Goal: Information Seeking & Learning: Learn about a topic

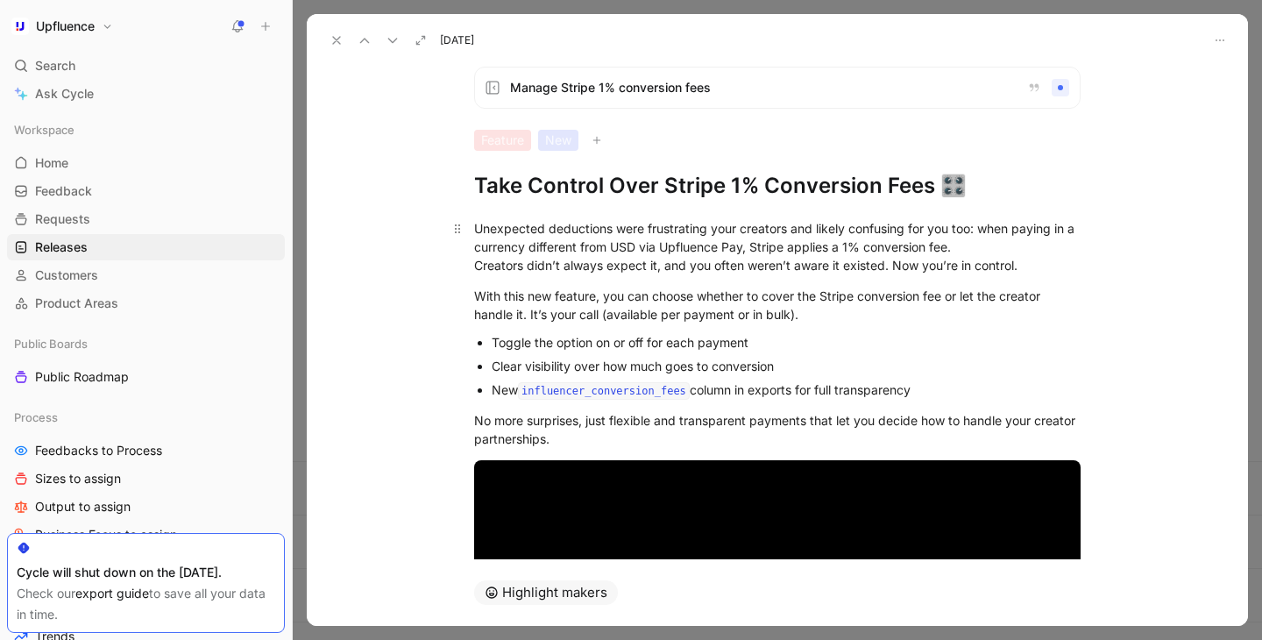
click at [650, 228] on div "Unexpected deductions were frustrating your creators and likely confusing for y…" at bounding box center [777, 246] width 607 height 55
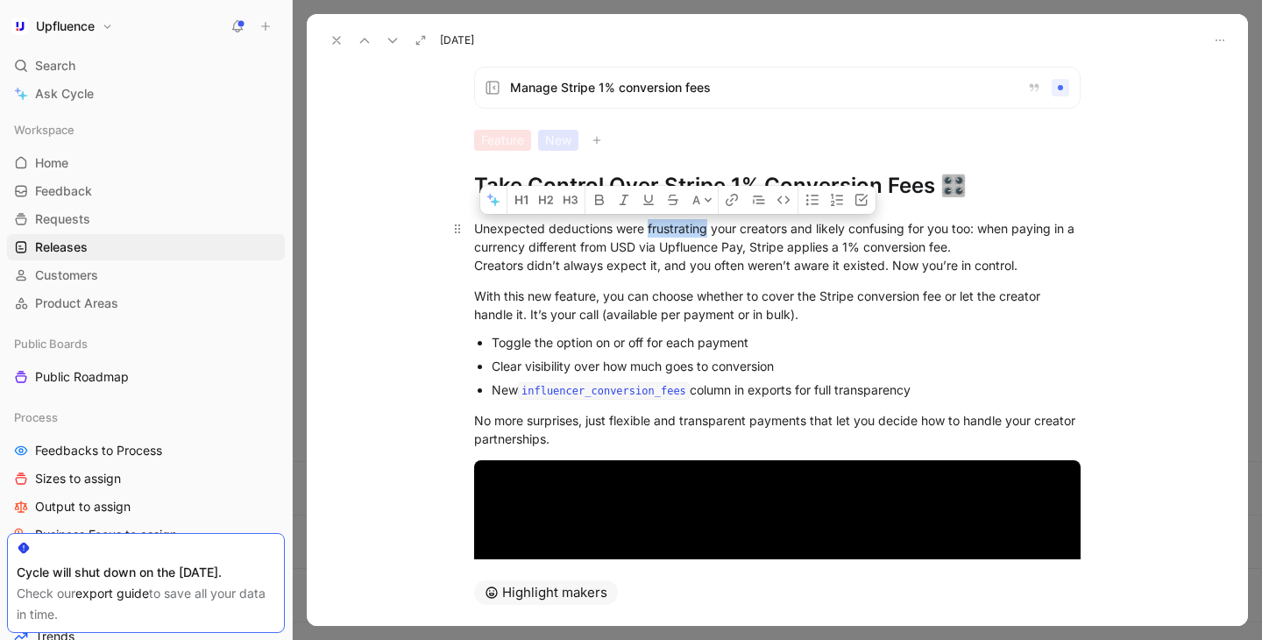
drag, startPoint x: 650, startPoint y: 228, endPoint x: 688, endPoint y: 228, distance: 38.6
click at [688, 228] on div "Unexpected deductions were frustrating your creators and likely confusing for y…" at bounding box center [777, 246] width 607 height 55
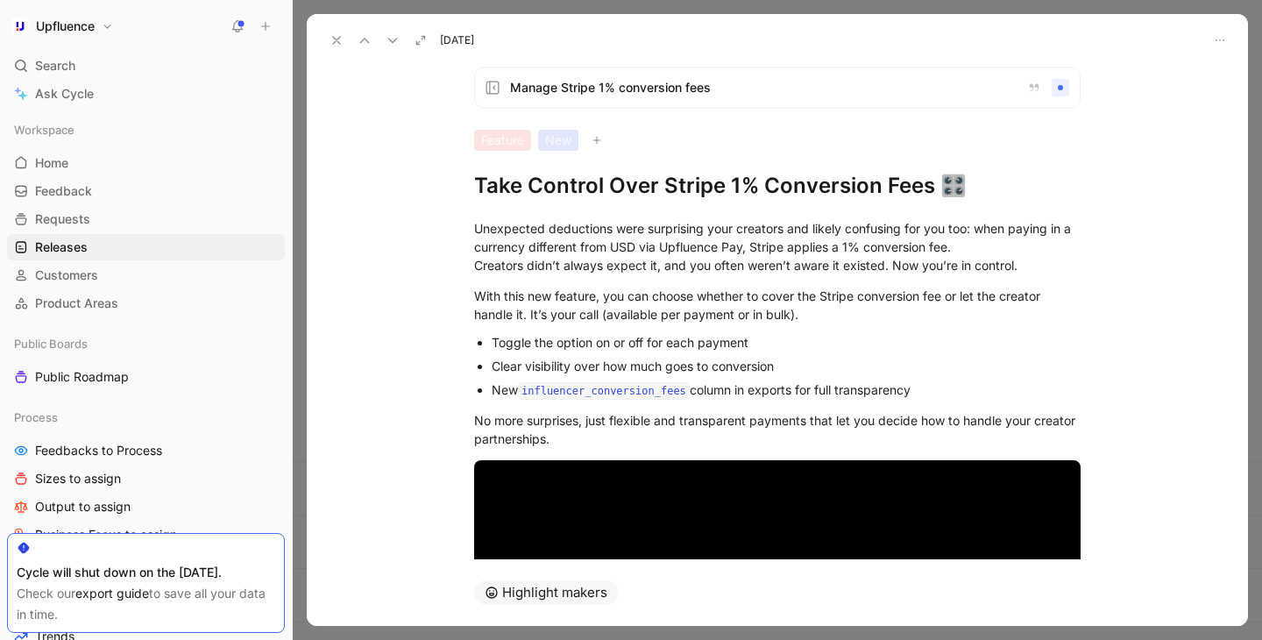
click at [846, 103] on div "Manage Stripe 1% conversion fees" at bounding box center [777, 88] width 607 height 42
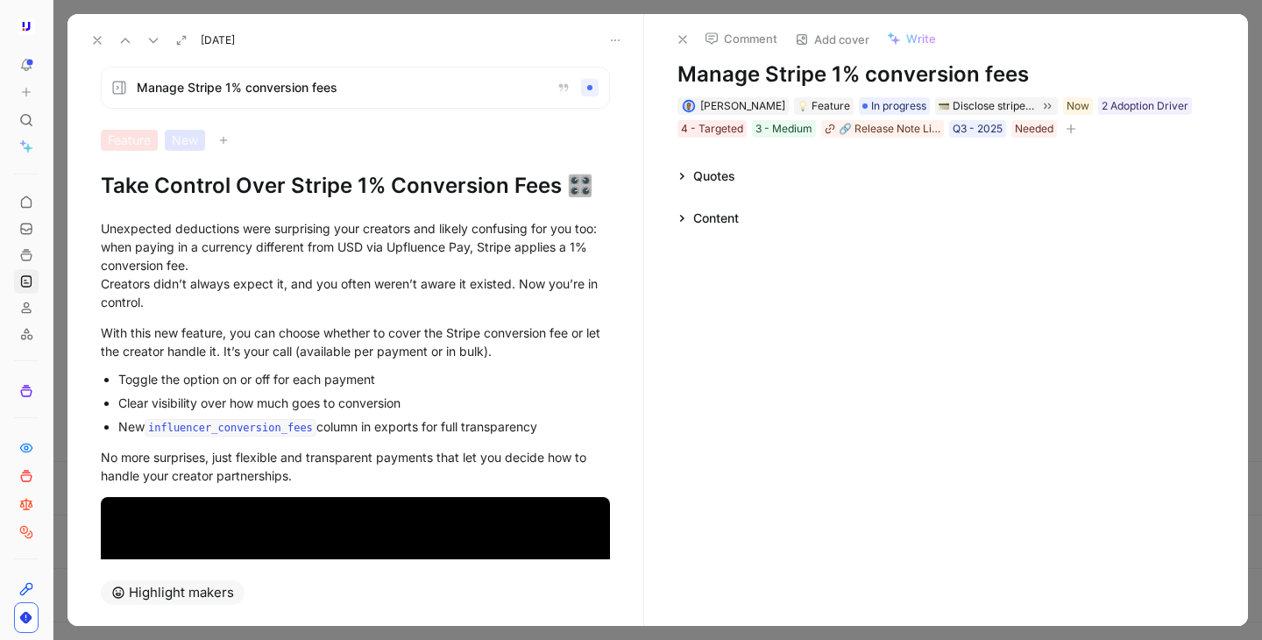
click at [574, 59] on div "Manage Stripe 1% conversion fees Feature New Take Control Over Stripe 1% Conver…" at bounding box center [356, 306] width 576 height 507
click at [554, 147] on div "Feature New" at bounding box center [355, 140] width 509 height 21
click at [673, 42] on button at bounding box center [683, 39] width 25 height 25
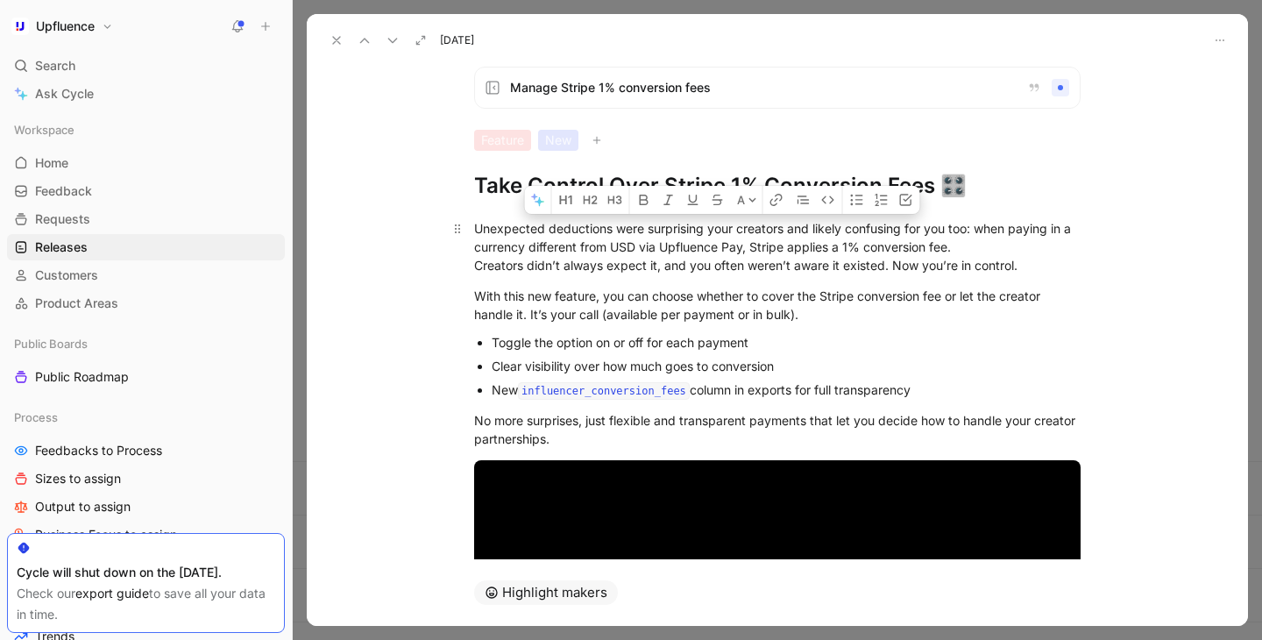
drag, startPoint x: 709, startPoint y: 230, endPoint x: 735, endPoint y: 229, distance: 25.4
click at [735, 229] on div "Unexpected deductions were surprising your creators and likely confusing for yo…" at bounding box center [777, 246] width 607 height 55
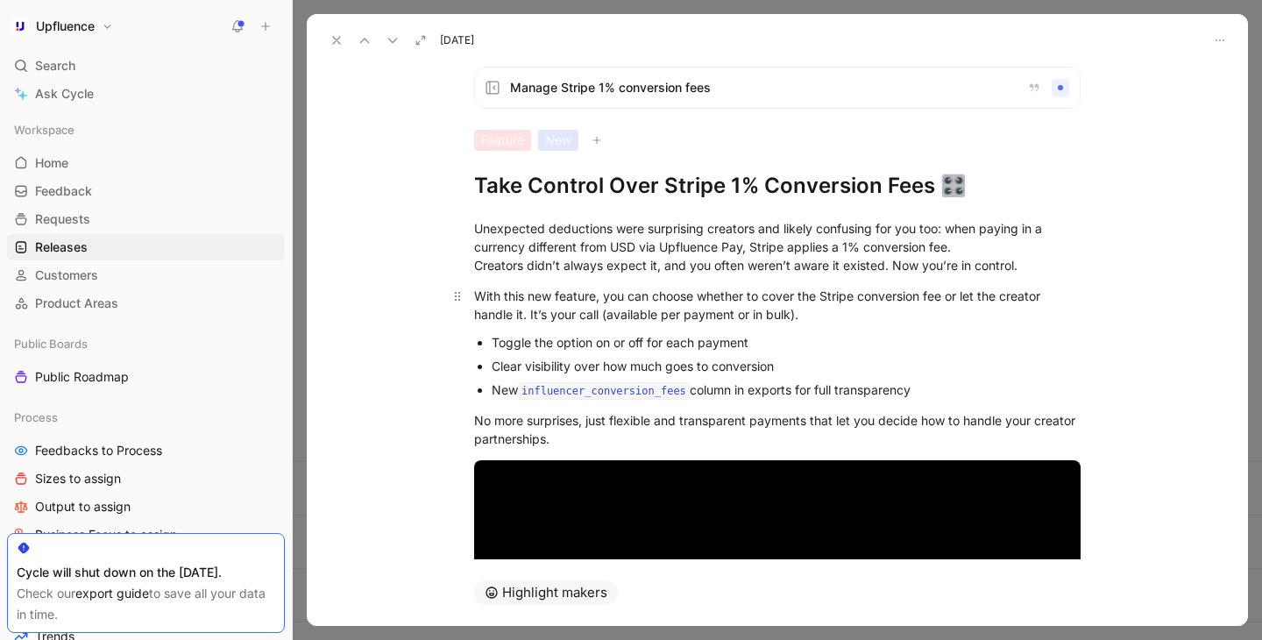
click at [672, 285] on p "With this new feature, you can choose whether to cover the Stripe conversion fe…" at bounding box center [777, 304] width 673 height 47
click at [671, 267] on div "Unexpected deductions were surprising creators and likely confusing for you too…" at bounding box center [777, 246] width 607 height 55
click at [861, 288] on div "With this new feature, you can choose whether to cover the Stripe conversion fe…" at bounding box center [777, 305] width 607 height 37
drag, startPoint x: 889, startPoint y: 266, endPoint x: 466, endPoint y: 272, distance: 422.6
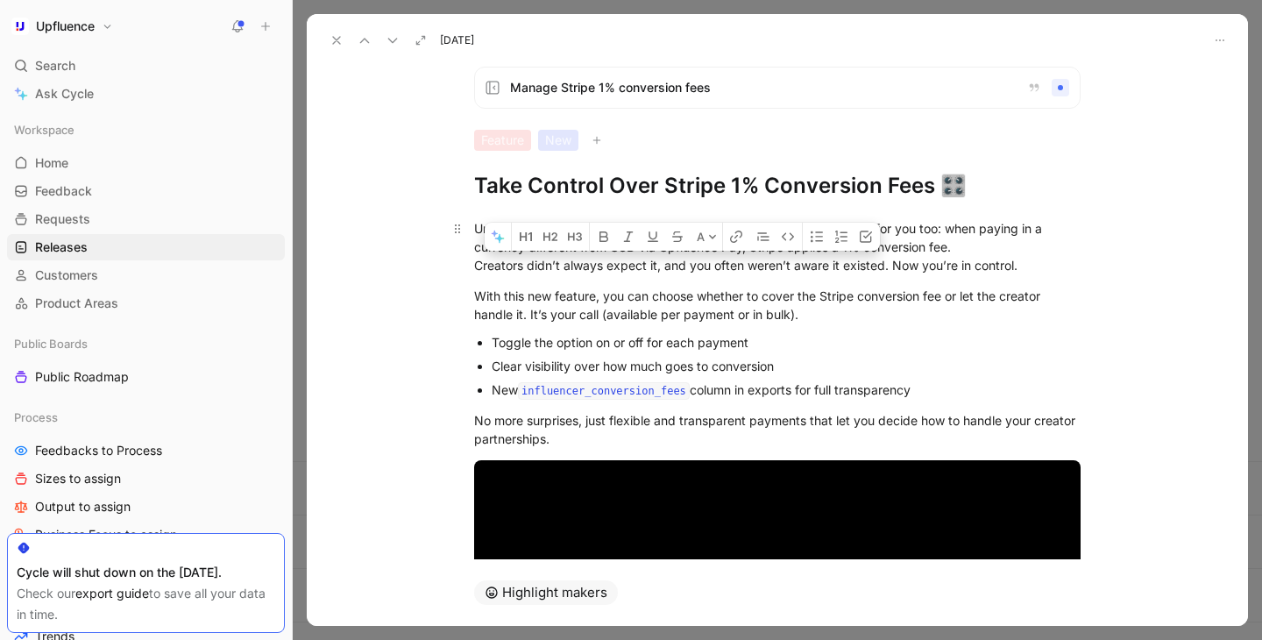
click at [466, 272] on p "Unexpected deductions were surprising creators and likely confusing for you too…" at bounding box center [777, 247] width 673 height 66
click at [826, 298] on div "With this new feature, you can choose whether to cover the Stripe conversion fe…" at bounding box center [777, 305] width 607 height 37
drag, startPoint x: 474, startPoint y: 265, endPoint x: 683, endPoint y: 264, distance: 208.7
click at [683, 265] on div "Unexpected deductions were surprising creators and likely confusing for you too…" at bounding box center [777, 246] width 607 height 55
click at [683, 264] on div "Unexpected deductions were surprising creators and likely confusing for you too…" at bounding box center [777, 246] width 607 height 55
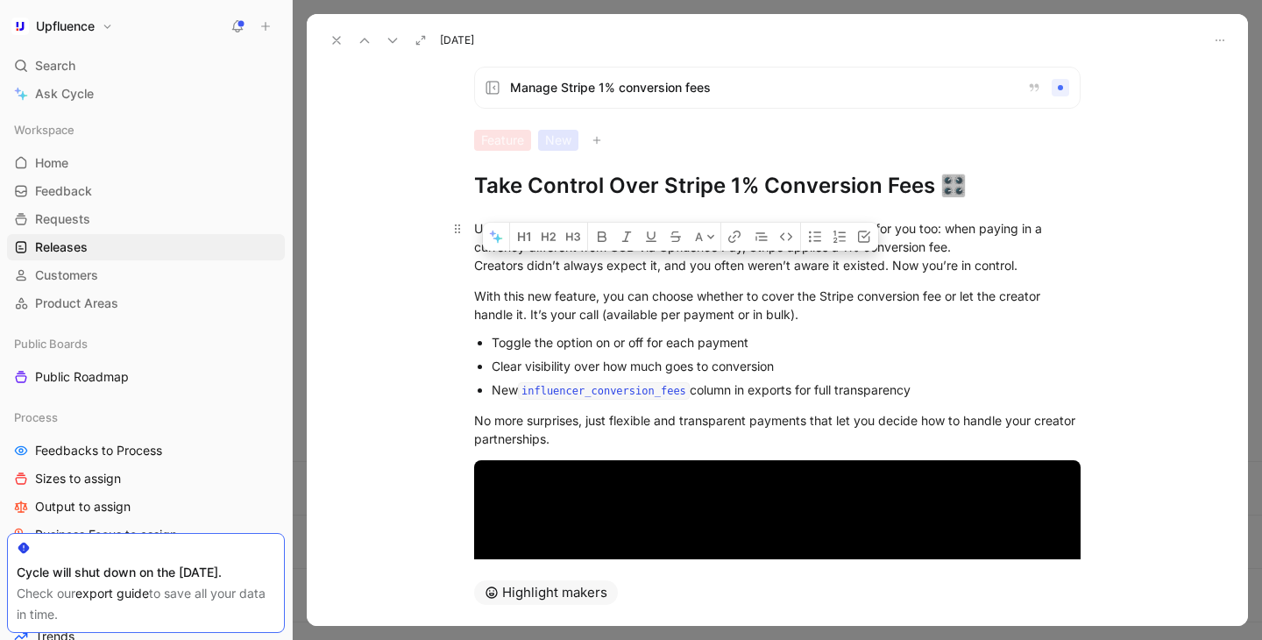
drag, startPoint x: 887, startPoint y: 264, endPoint x: 466, endPoint y: 272, distance: 421.8
click at [466, 272] on p "Unexpected deductions were surprising creators and likely confusing for you too…" at bounding box center [777, 247] width 673 height 66
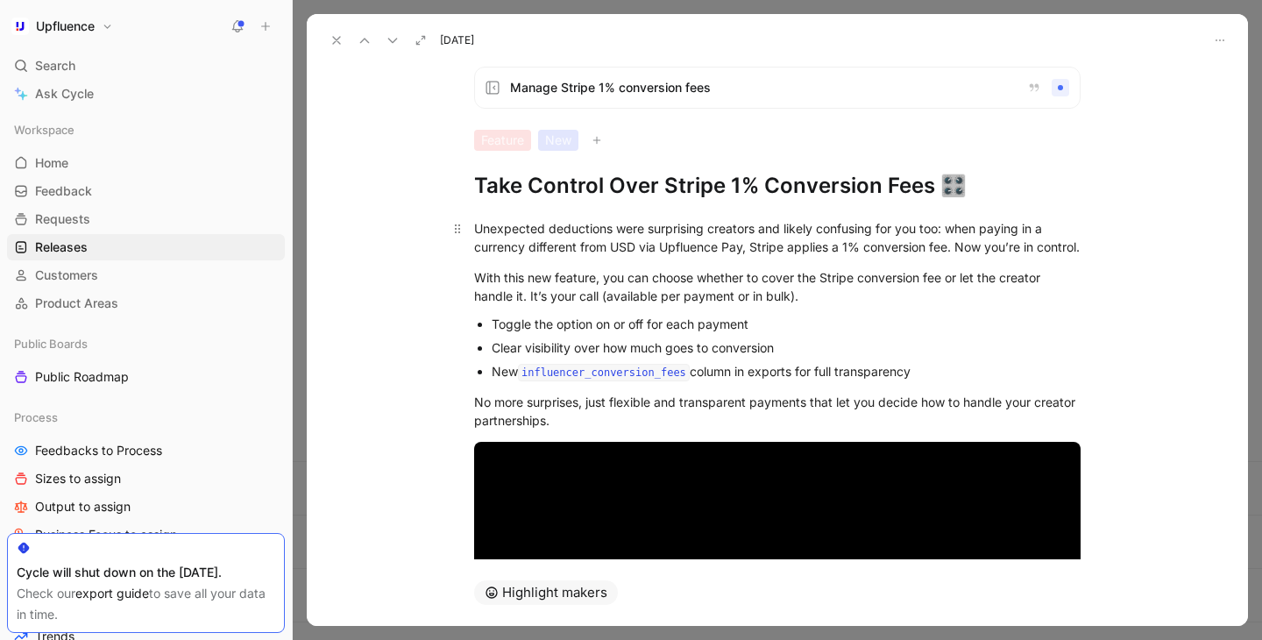
click at [534, 261] on p "Unexpected deductions were surprising creators and likely confusing for you too…" at bounding box center [777, 237] width 673 height 47
click at [962, 247] on div "Unexpected deductions were surprising creators and likely confusing for you too…" at bounding box center [777, 237] width 607 height 37
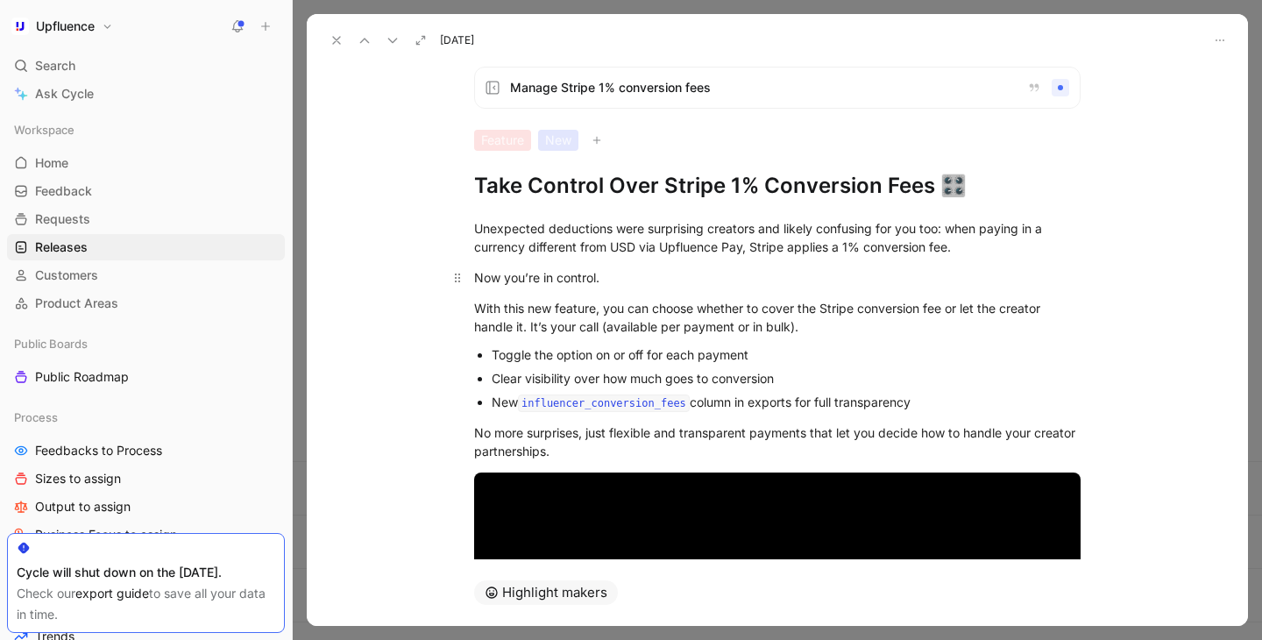
click at [696, 275] on div "Now you’re in control." at bounding box center [777, 277] width 607 height 18
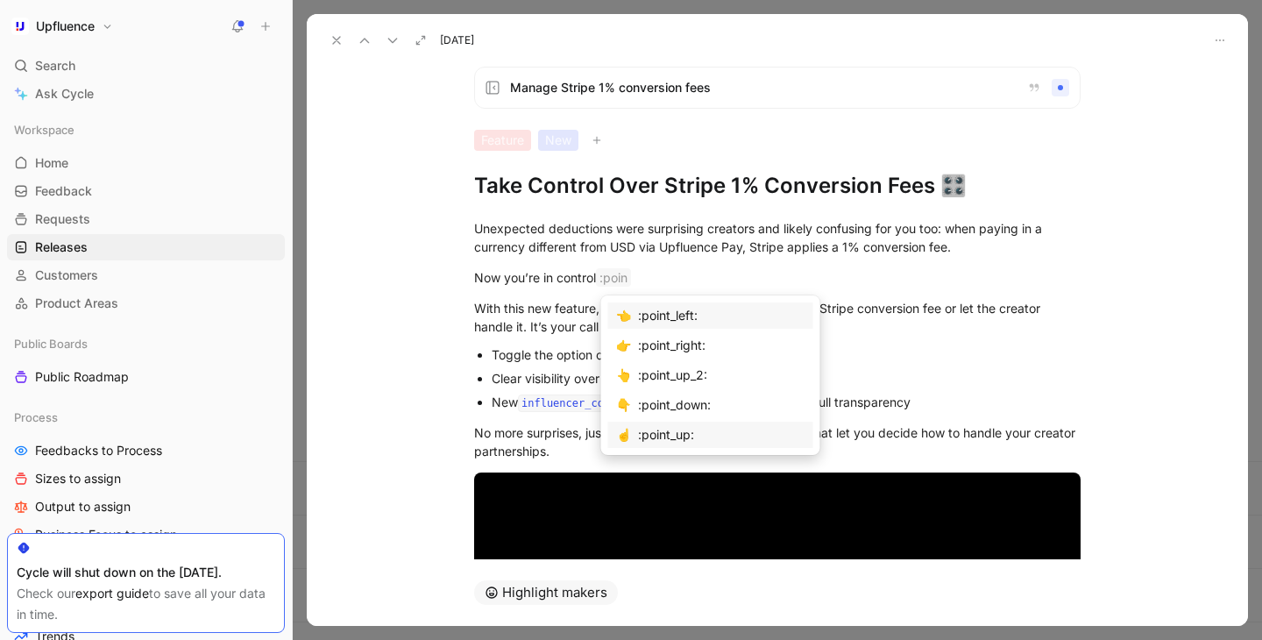
click at [657, 437] on div ":point_up:" at bounding box center [721, 434] width 167 height 21
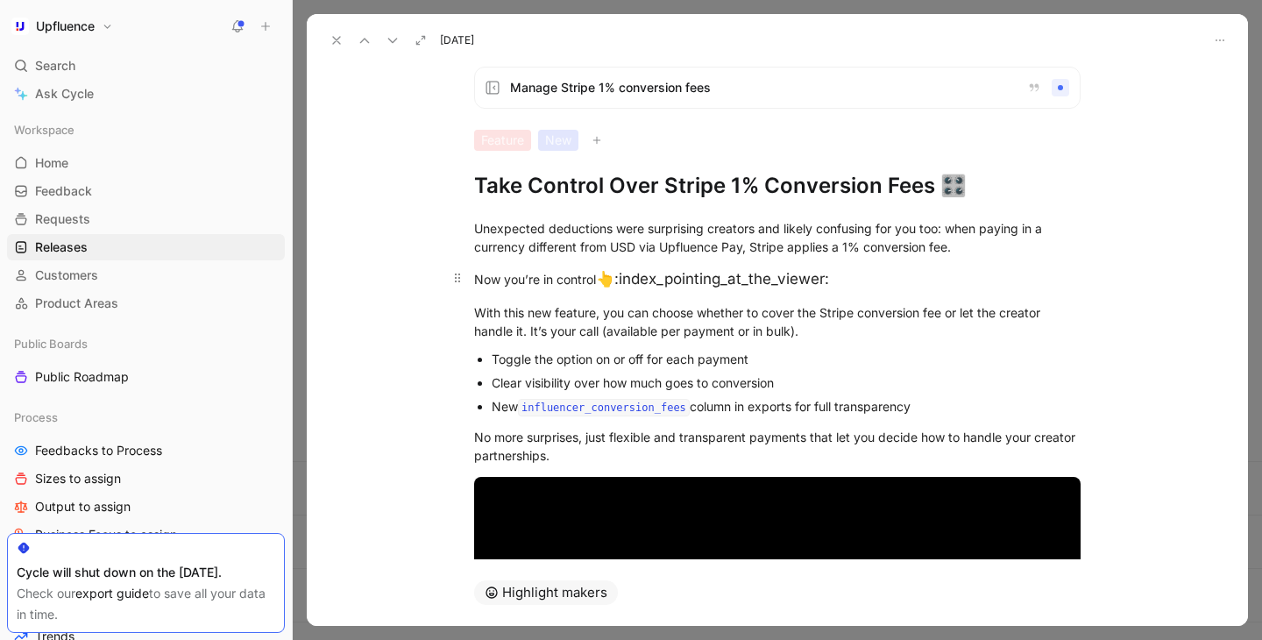
drag, startPoint x: 618, startPoint y: 287, endPoint x: 835, endPoint y: 286, distance: 216.5
click at [835, 286] on div "Now you’re in control 👆 :index_pointing_at_the_viewer:" at bounding box center [777, 279] width 607 height 23
drag, startPoint x: 835, startPoint y: 286, endPoint x: 623, endPoint y: 284, distance: 211.3
click at [623, 284] on div "Now you’re in control 👆 :index_pointing_at_the_viewer:" at bounding box center [777, 279] width 607 height 23
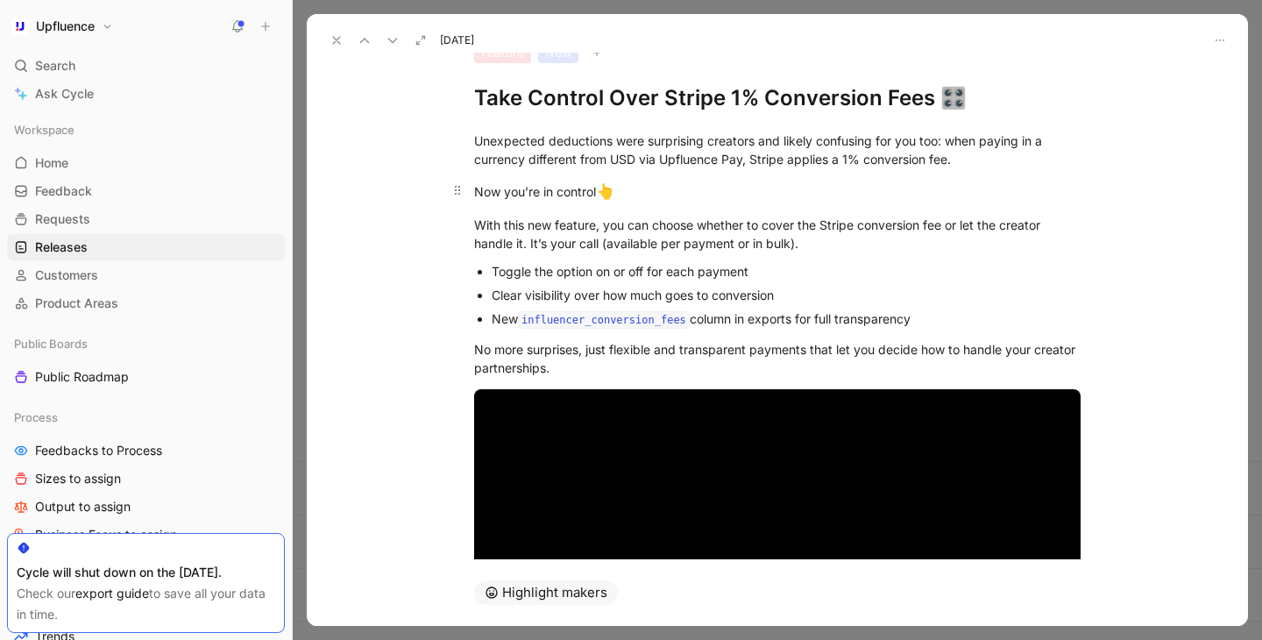
scroll to position [95, 0]
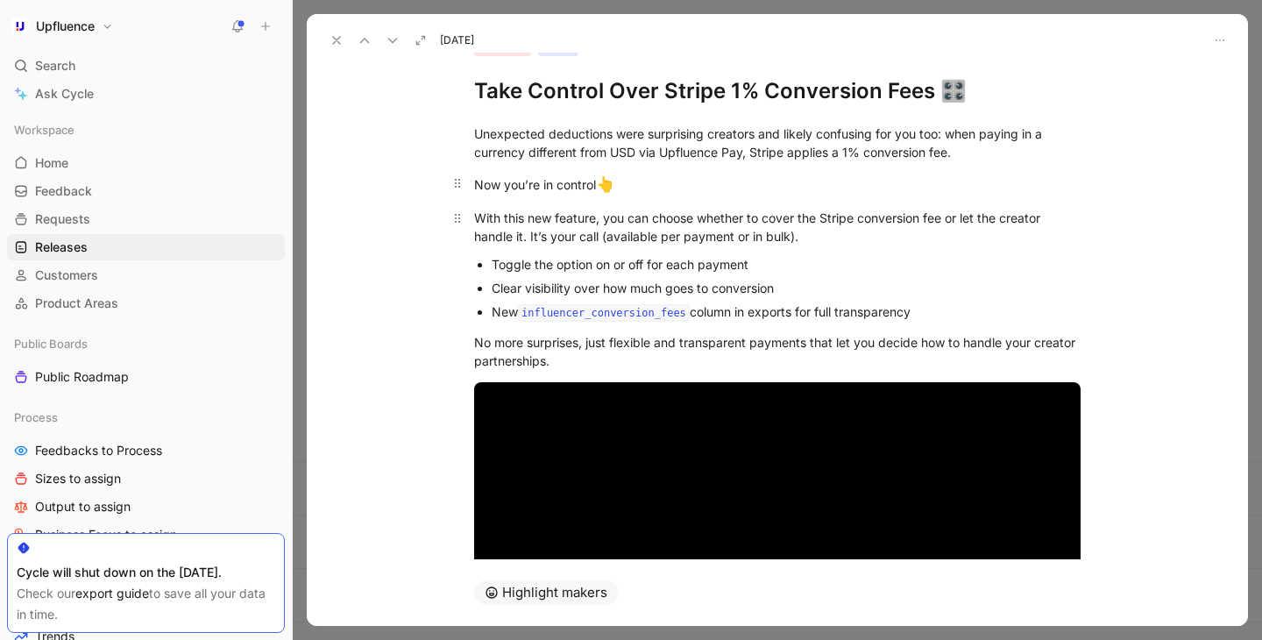
click at [607, 240] on div "With this new feature, you can choose whether to cover the Stripe conversion fe…" at bounding box center [777, 227] width 607 height 37
click at [821, 240] on div "With this new feature, you can choose whether to cover the Stripe conversion fe…" at bounding box center [777, 227] width 607 height 37
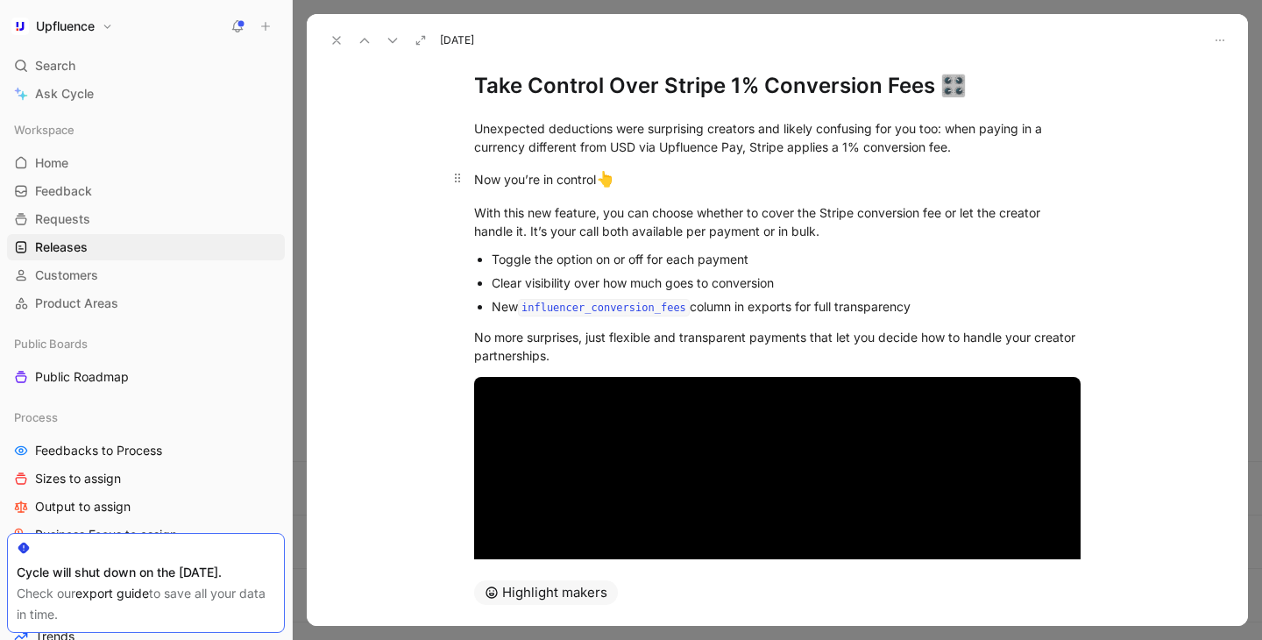
click at [956, 86] on h1 "Take Control Over Stripe 1% Conversion Fees 🎛️" at bounding box center [777, 86] width 607 height 28
drag, startPoint x: 951, startPoint y: 86, endPoint x: 941, endPoint y: 86, distance: 10.5
click at [941, 86] on h1 "Take Control Over Stripe 1% Conversion Fees 🎛️" at bounding box center [777, 86] width 607 height 28
click at [894, 174] on div "Now you’re in control 👆" at bounding box center [777, 179] width 607 height 23
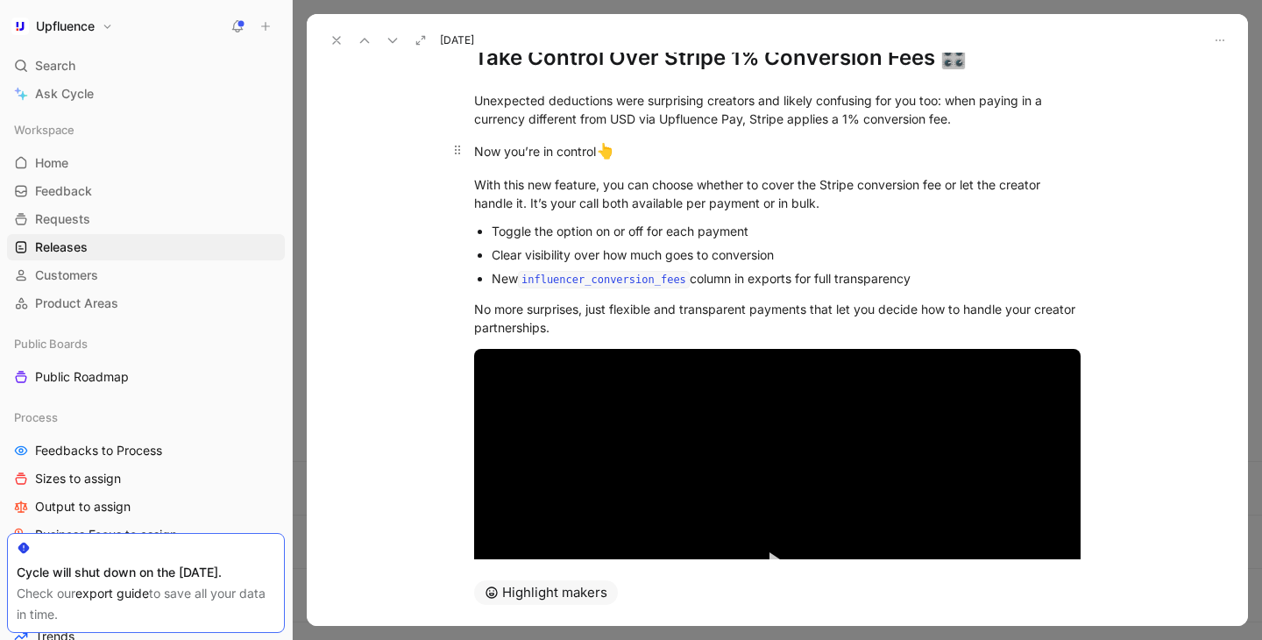
scroll to position [127, 0]
click at [601, 206] on div "With this new feature, you can choose whether to cover the Stripe conversion fe…" at bounding box center [777, 194] width 607 height 37
click at [531, 207] on div "With this new feature, you can choose whether to cover the Stripe conversion fe…" at bounding box center [777, 194] width 607 height 37
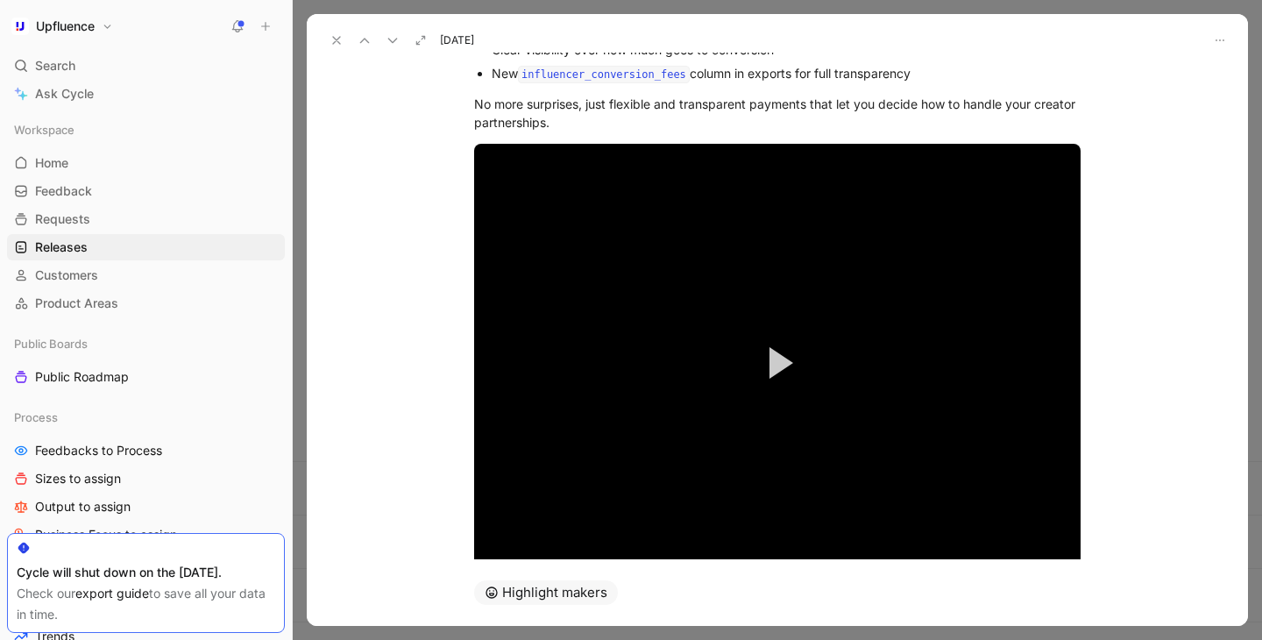
scroll to position [336, 0]
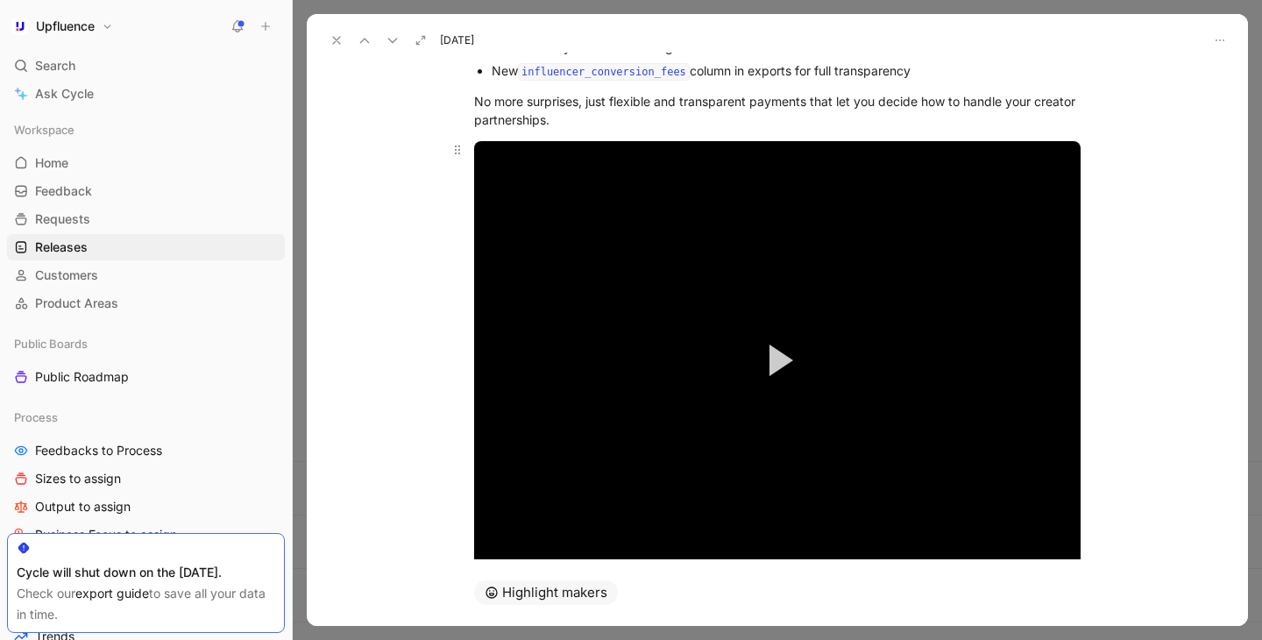
click at [797, 366] on button "Play Video" at bounding box center [777, 360] width 79 height 79
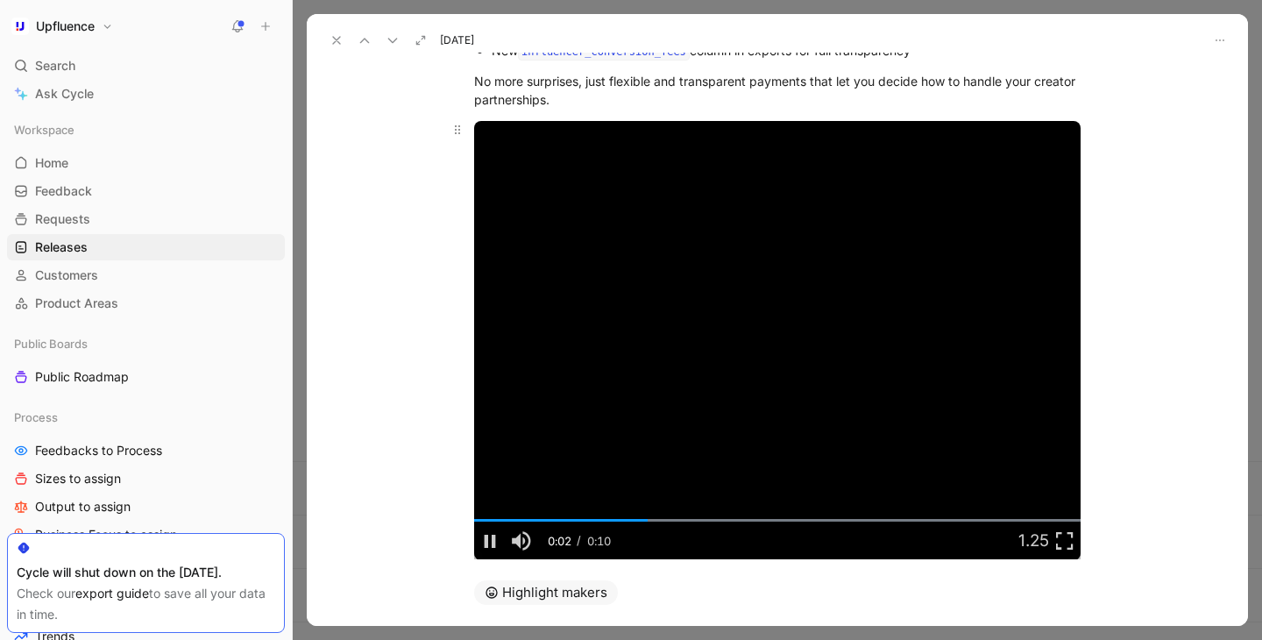
scroll to position [0, 0]
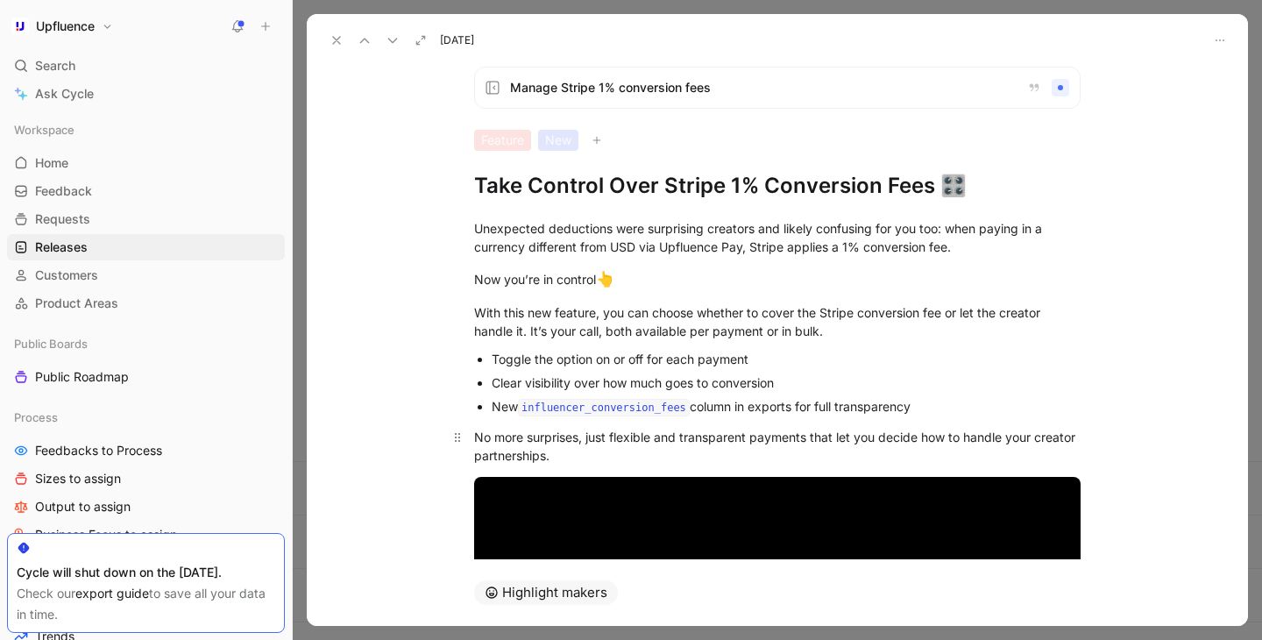
click at [628, 458] on div "No more surprises, just flexible and transparent payments that let you decide h…" at bounding box center [777, 446] width 607 height 37
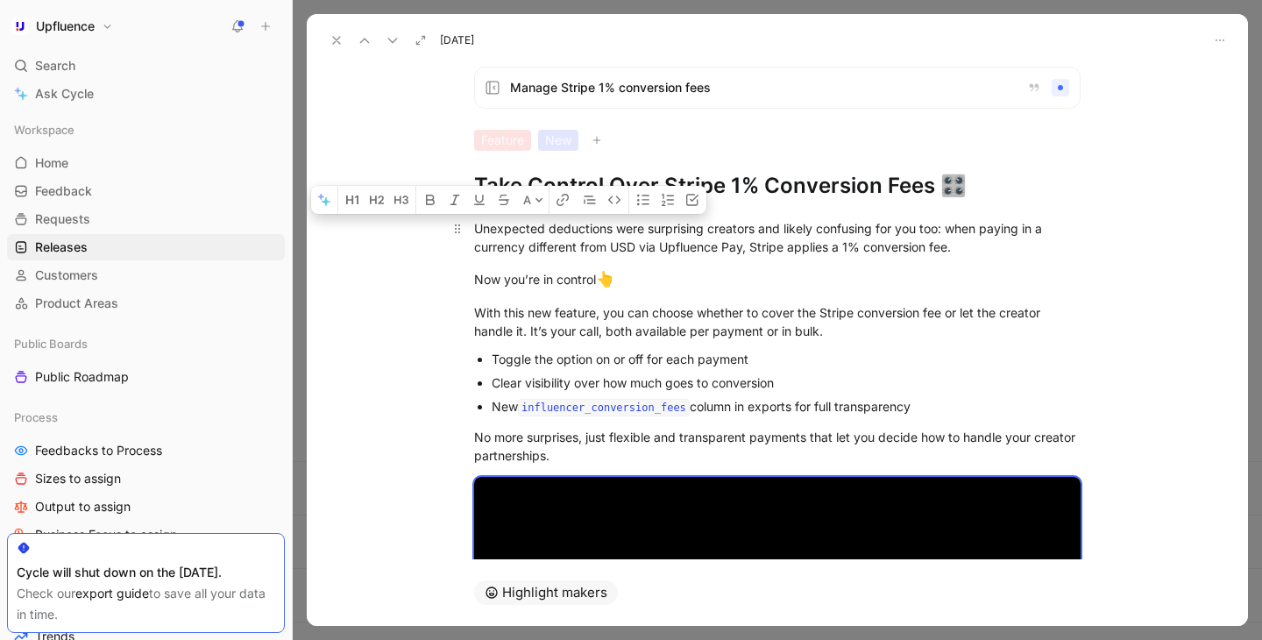
drag, startPoint x: 628, startPoint y: 458, endPoint x: 480, endPoint y: 217, distance: 283.0
click at [480, 217] on div "Unexpected deductions were surprising creators and likely confusing for you too…" at bounding box center [778, 585] width 942 height 770
click at [731, 263] on p "Now you’re in control 👆" at bounding box center [777, 279] width 673 height 33
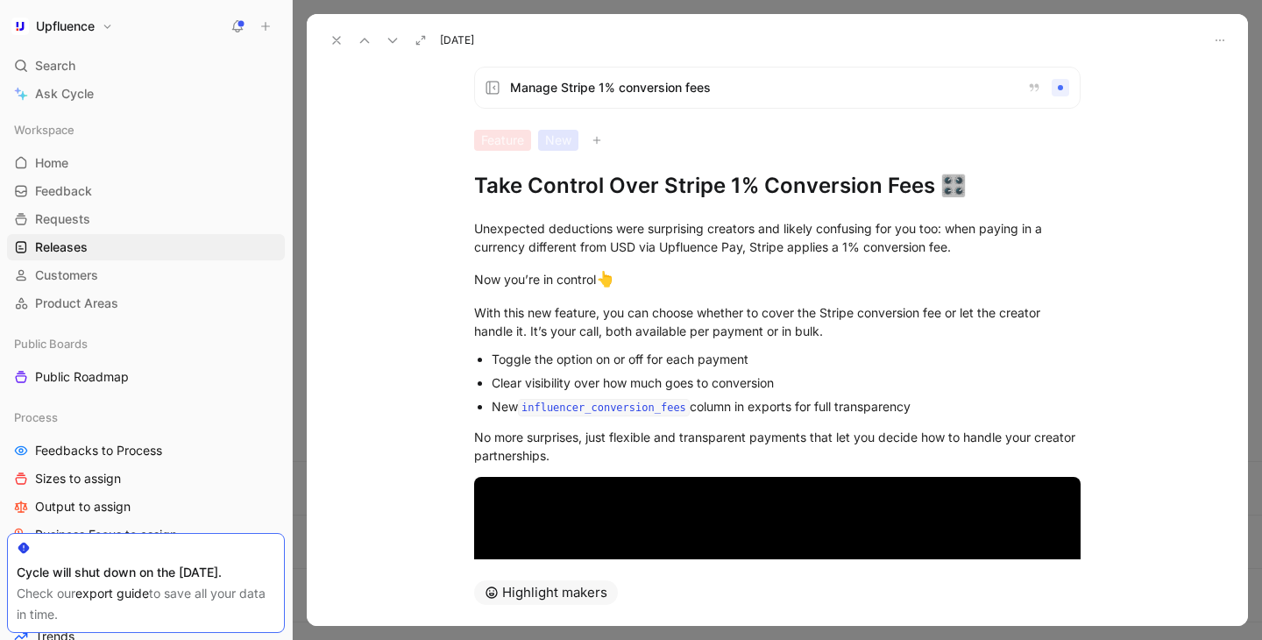
click at [501, 183] on h1 "Take Control Over Stripe 1% Conversion Fees 🎛️" at bounding box center [777, 186] width 607 height 28
copy h1 "Take Control Over Stripe 1% Conversion Fees 🎛️"
click at [552, 249] on div "Unexpected deductions were surprising creators and likely confusing for you too…" at bounding box center [777, 237] width 607 height 37
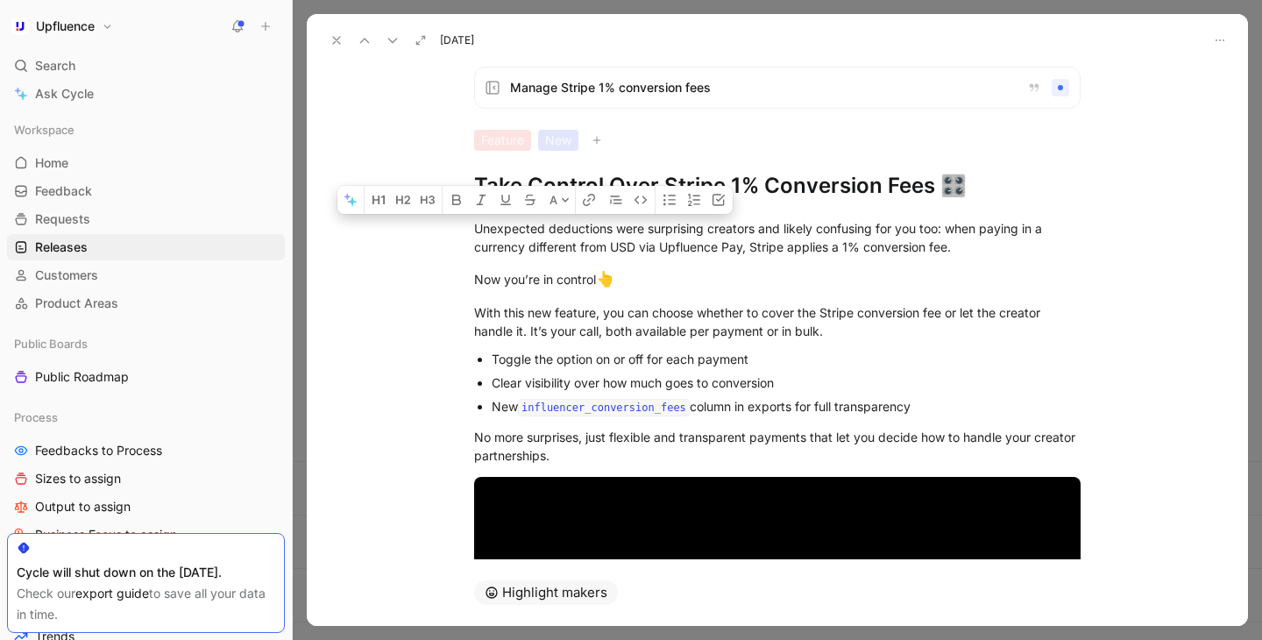
drag, startPoint x: 475, startPoint y: 224, endPoint x: 638, endPoint y: 471, distance: 295.4
click at [638, 471] on div "Unexpected deductions were surprising creators and likely confusing for you too…" at bounding box center [778, 585] width 942 height 770
copy div "Unexpected deductions were surprising creators and likely confusing for you too…"
click at [567, 276] on div "Now you’re in control 👆" at bounding box center [777, 279] width 607 height 23
drag, startPoint x: 479, startPoint y: 229, endPoint x: 867, endPoint y: 252, distance: 389.0
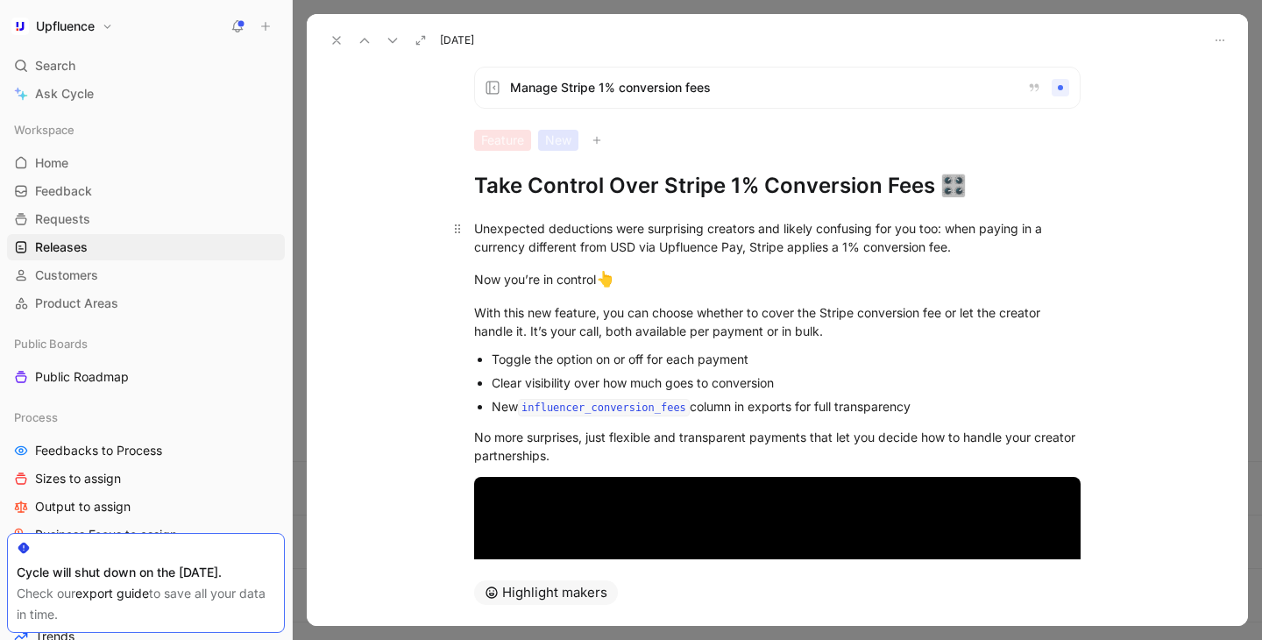
click at [867, 252] on div "Unexpected deductions were surprising creators and likely confusing for you too…" at bounding box center [777, 237] width 607 height 37
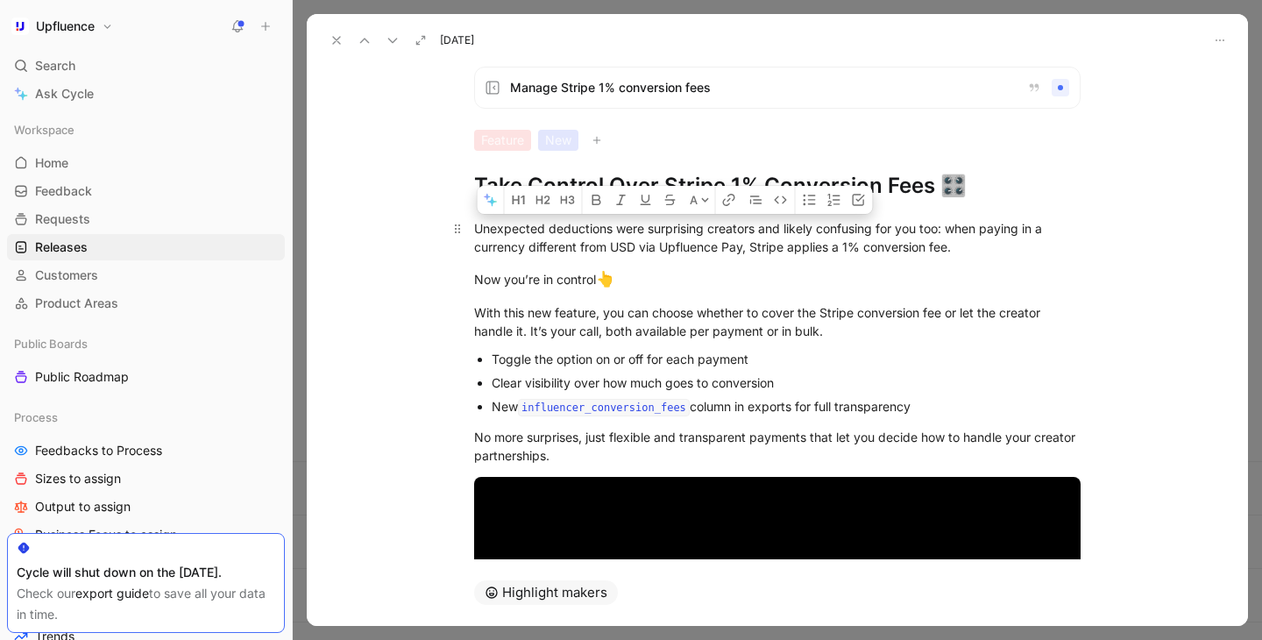
click at [947, 249] on div "Unexpected deductions were surprising creators and likely confusing for you too…" at bounding box center [777, 237] width 607 height 37
drag, startPoint x: 969, startPoint y: 249, endPoint x: 476, endPoint y: 230, distance: 493.1
click at [476, 230] on div "Unexpected deductions were surprising creators and likely confusing for you too…" at bounding box center [777, 237] width 607 height 37
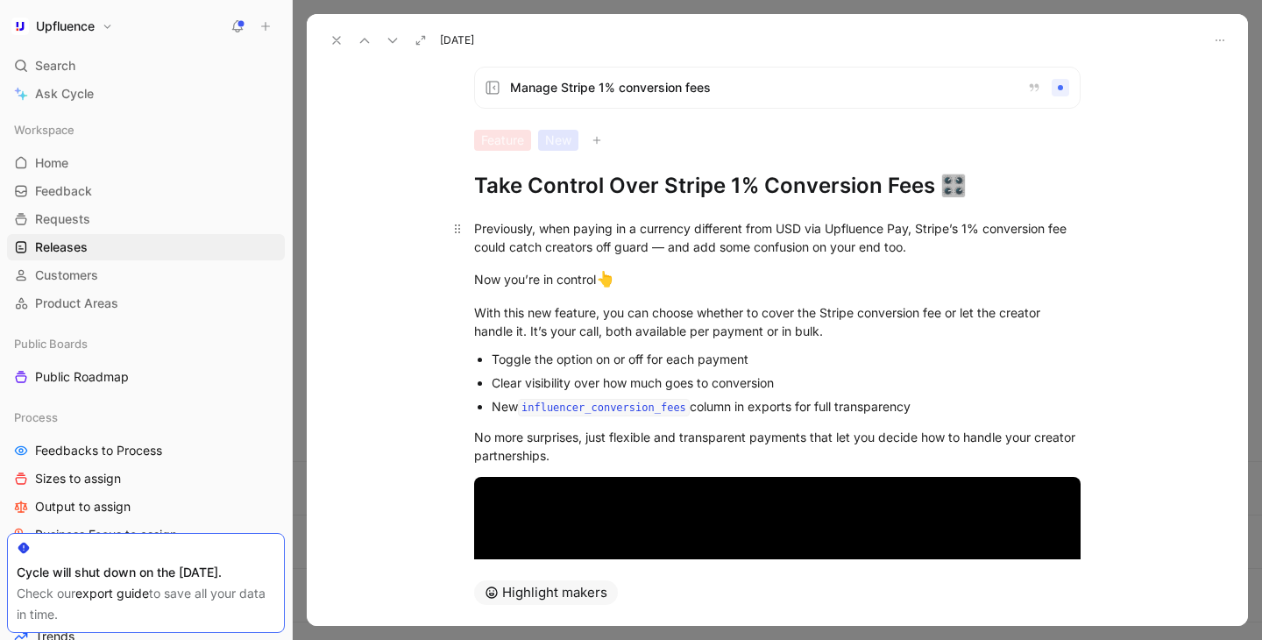
click at [668, 252] on div "Previously, when paying in a currency different from USD via Upfluence Pay, Str…" at bounding box center [777, 237] width 607 height 37
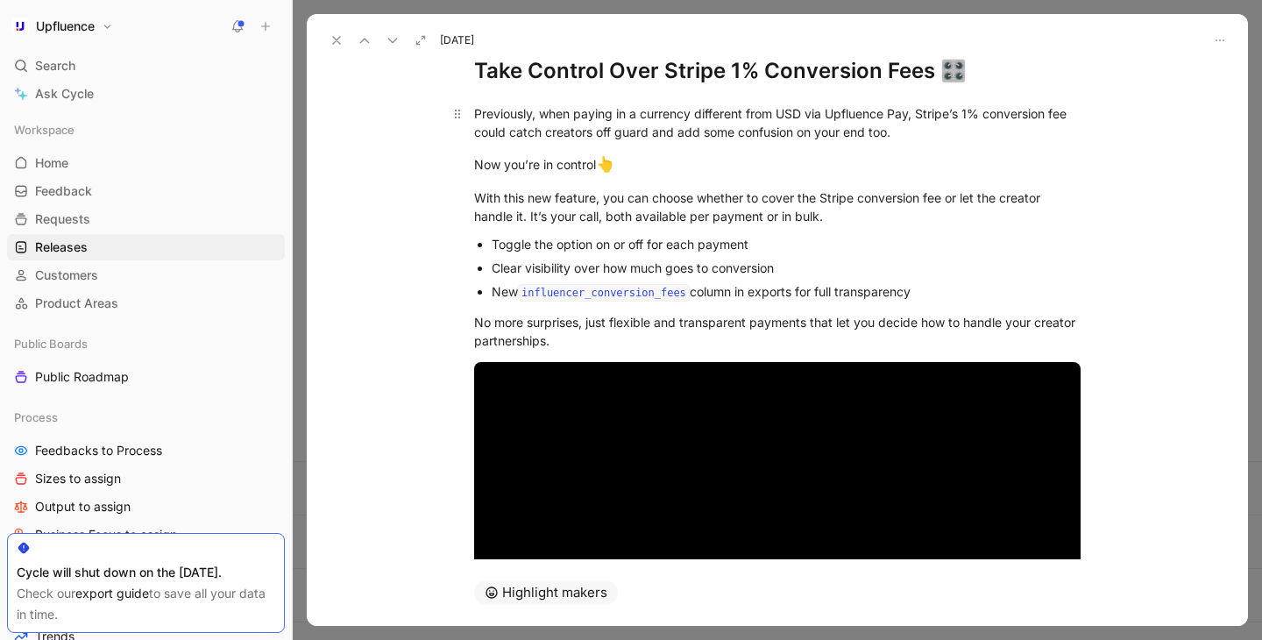
scroll to position [117, 0]
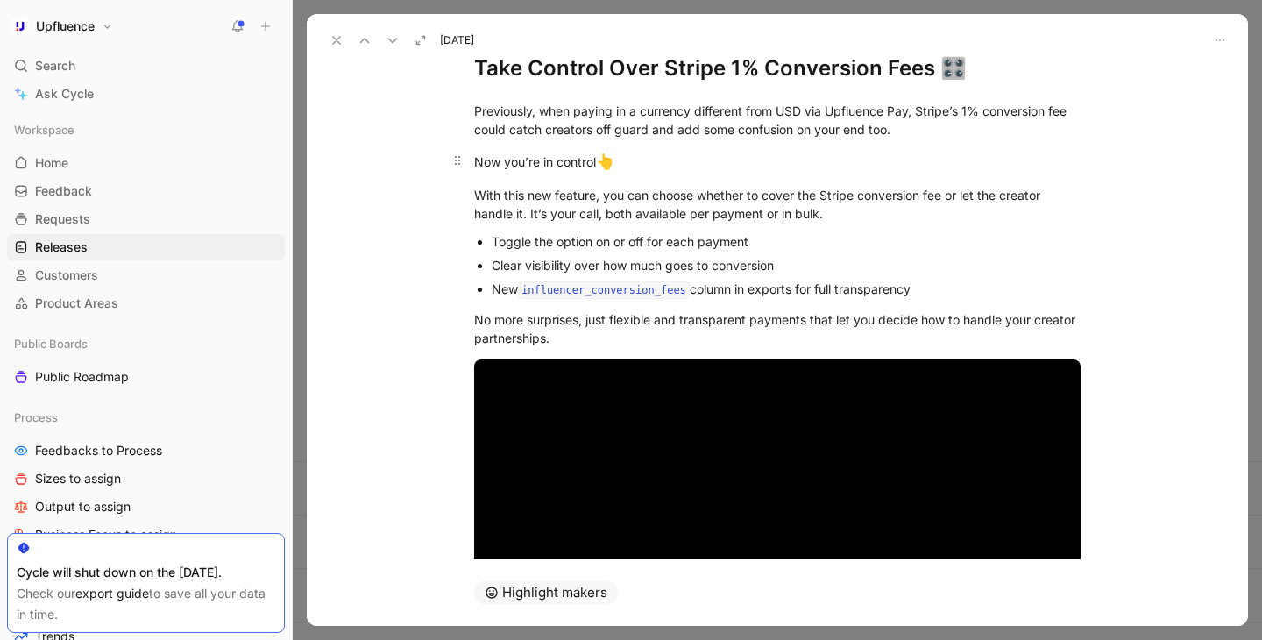
click at [674, 160] on div "Now you’re in control 👆" at bounding box center [777, 162] width 607 height 23
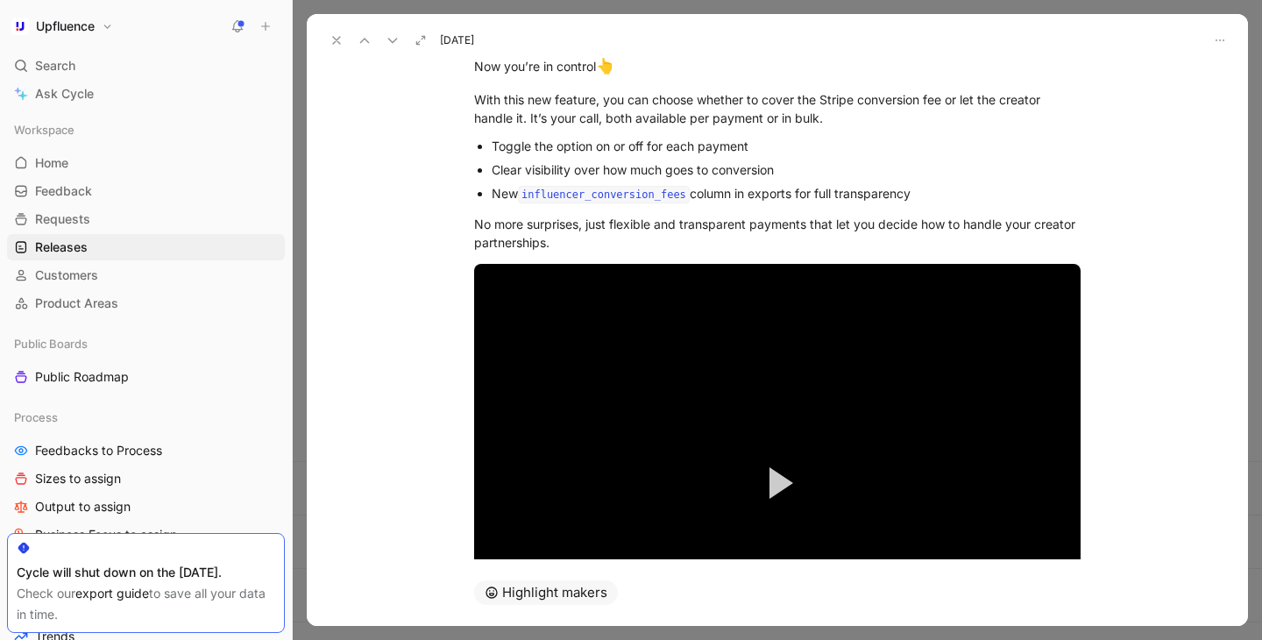
scroll to position [0, 0]
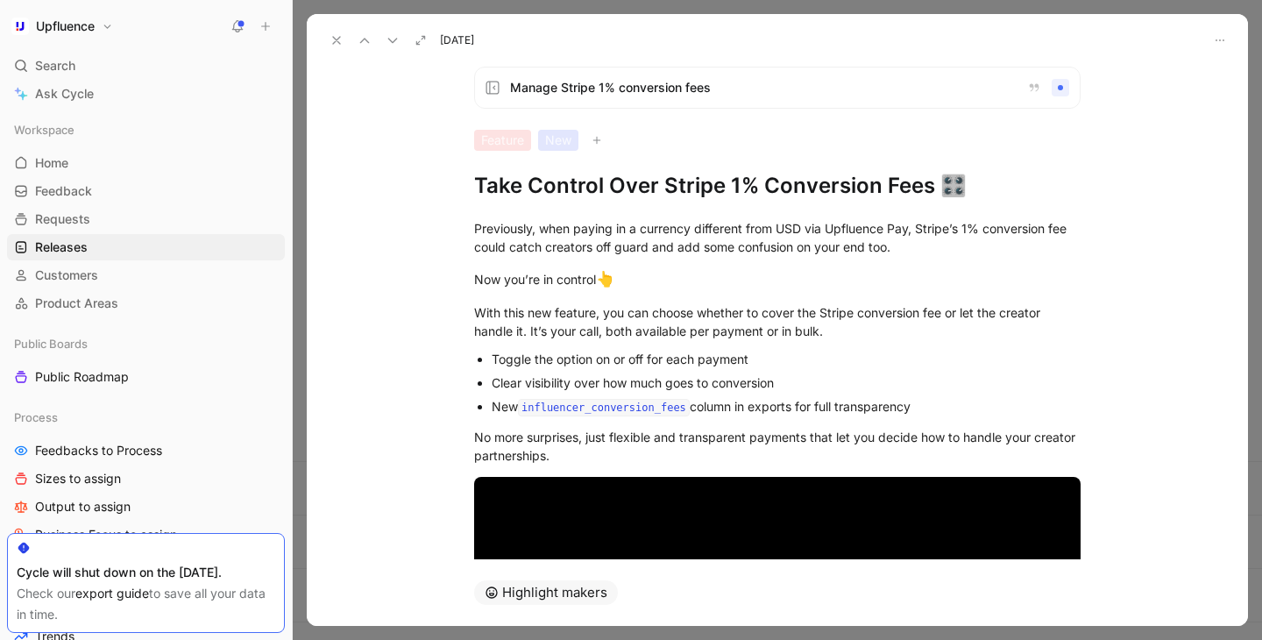
click at [1039, 104] on div "Manage Stripe 1% conversion fees" at bounding box center [777, 88] width 607 height 42
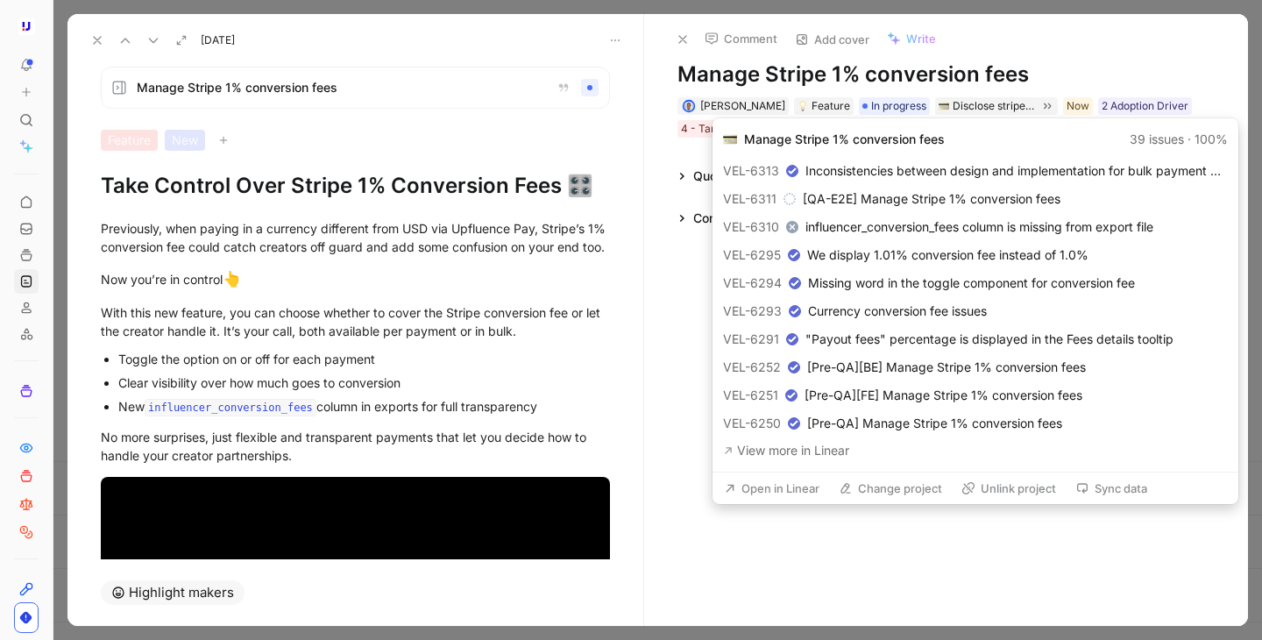
click at [795, 494] on button "Open in Linear" at bounding box center [771, 488] width 111 height 25
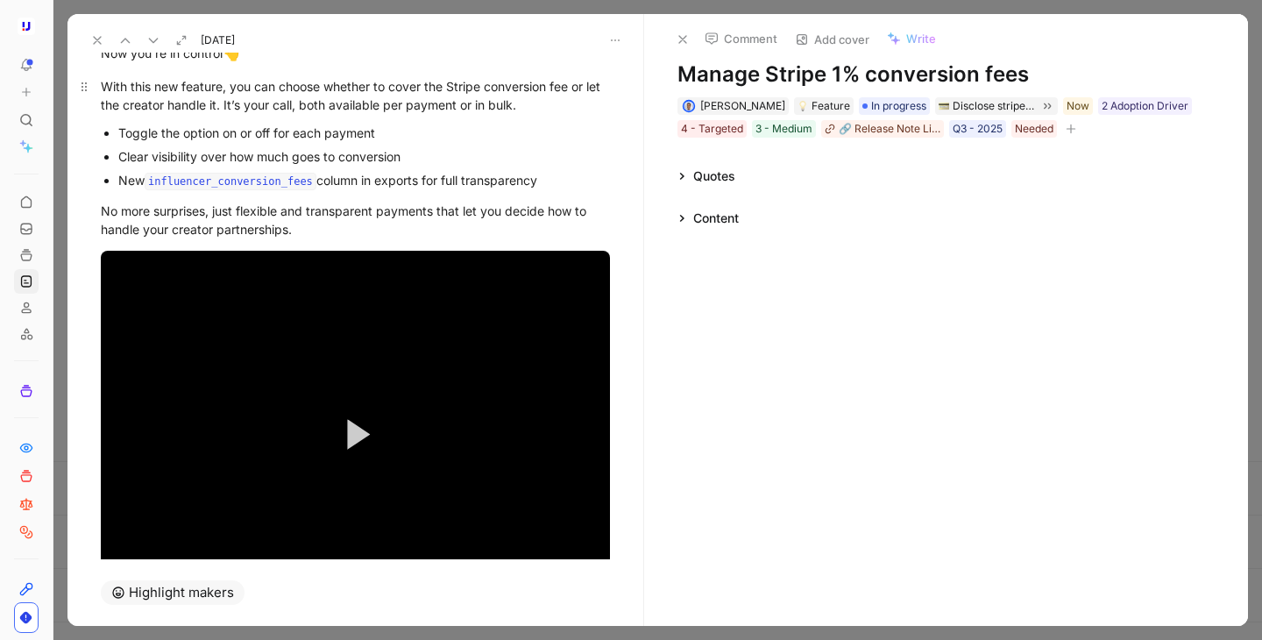
scroll to position [380, 0]
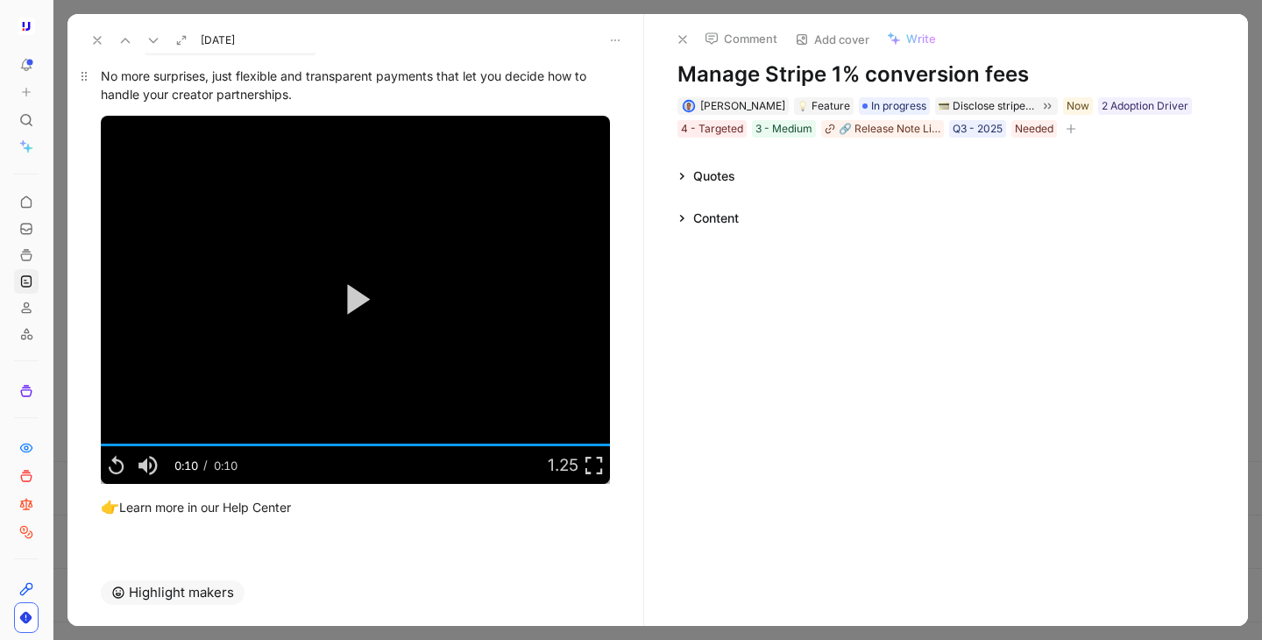
click at [507, 92] on div "No more surprises, just flexible and transparent payments that let you decide h…" at bounding box center [355, 85] width 509 height 37
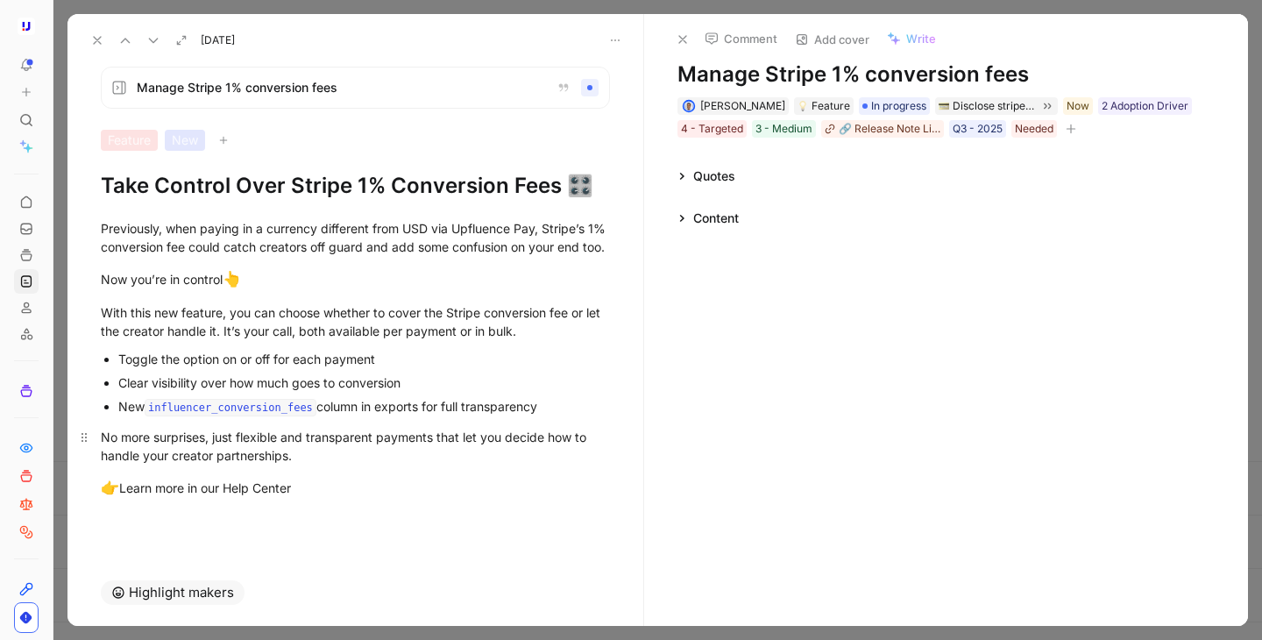
scroll to position [0, 0]
click at [335, 465] on div "No more surprises, just flexible and transparent payments that let you decide h…" at bounding box center [355, 446] width 509 height 37
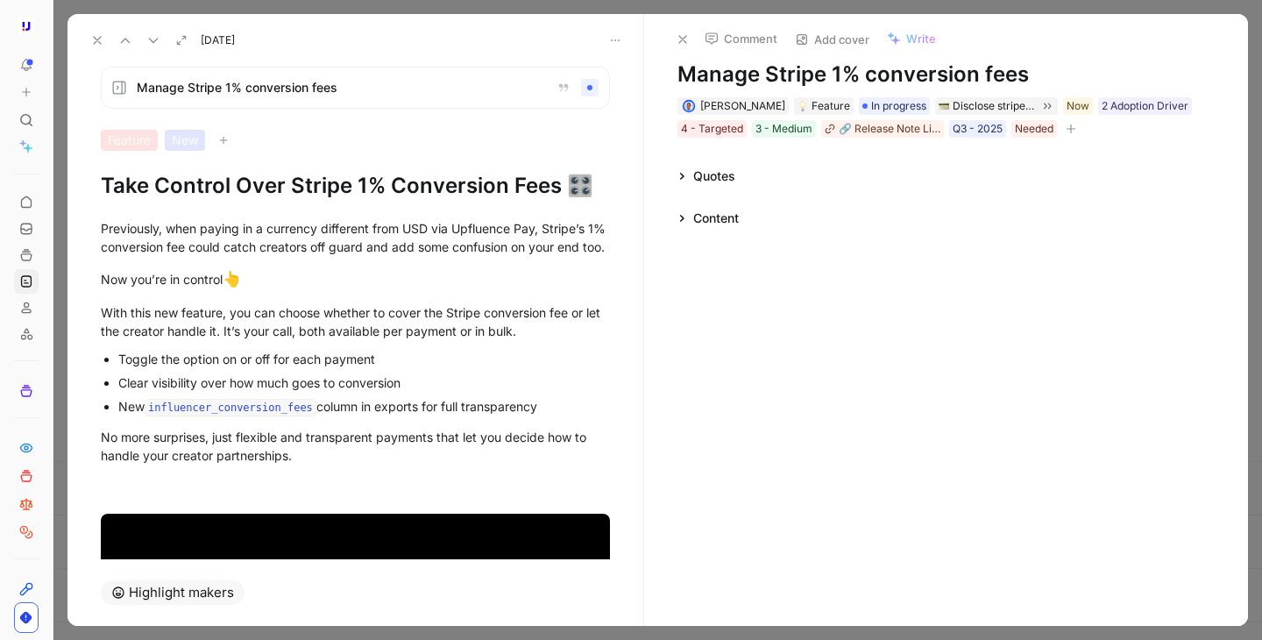
scroll to position [292, 0]
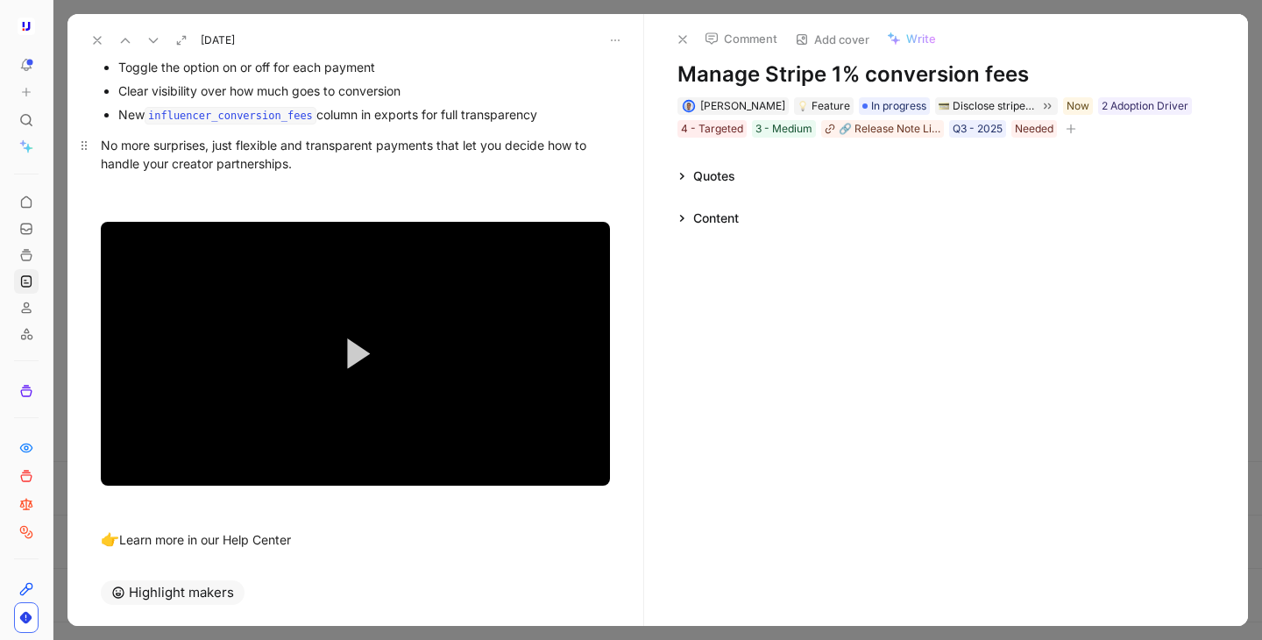
click at [256, 197] on div "No more surprises, just flexible and transparent payments that let you decide h…" at bounding box center [355, 173] width 509 height 74
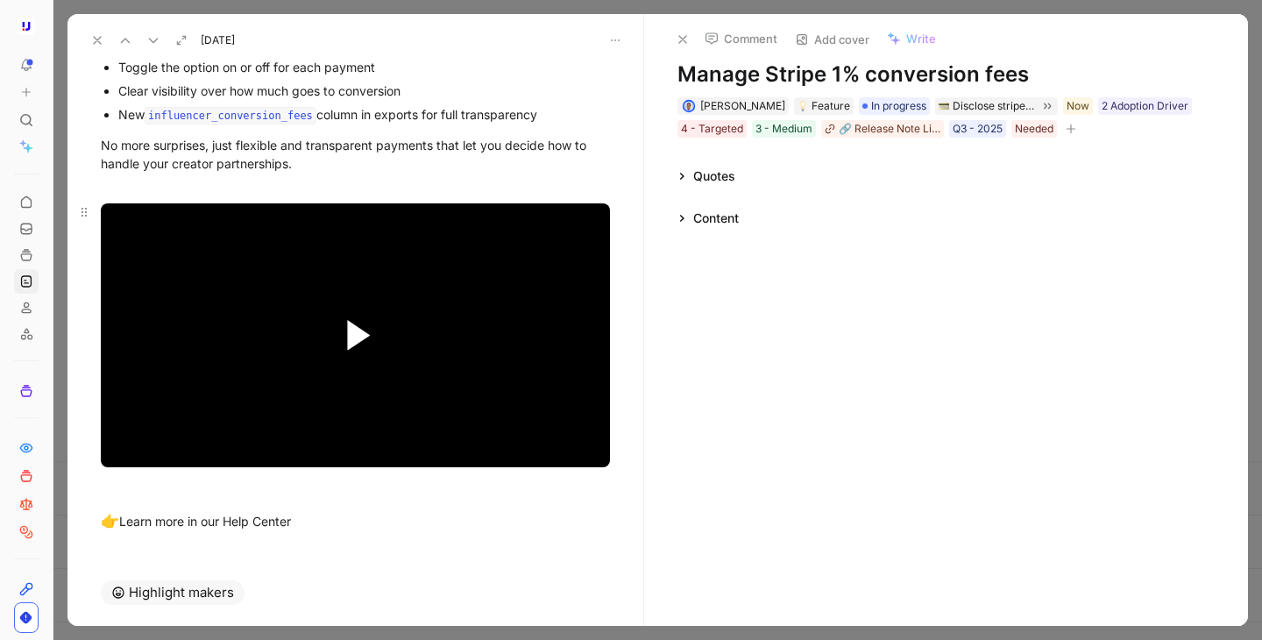
click at [351, 351] on span "Video Player" at bounding box center [359, 335] width 23 height 31
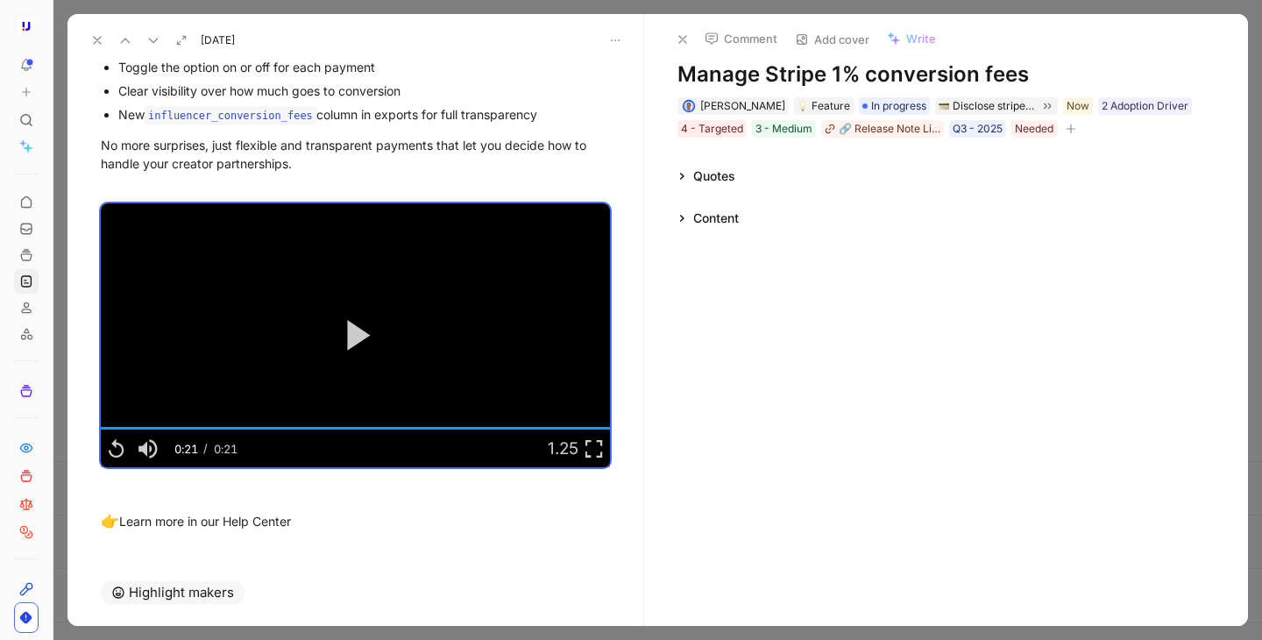
click at [96, 43] on icon at bounding box center [97, 40] width 14 height 14
